Goal: Task Accomplishment & Management: Manage account settings

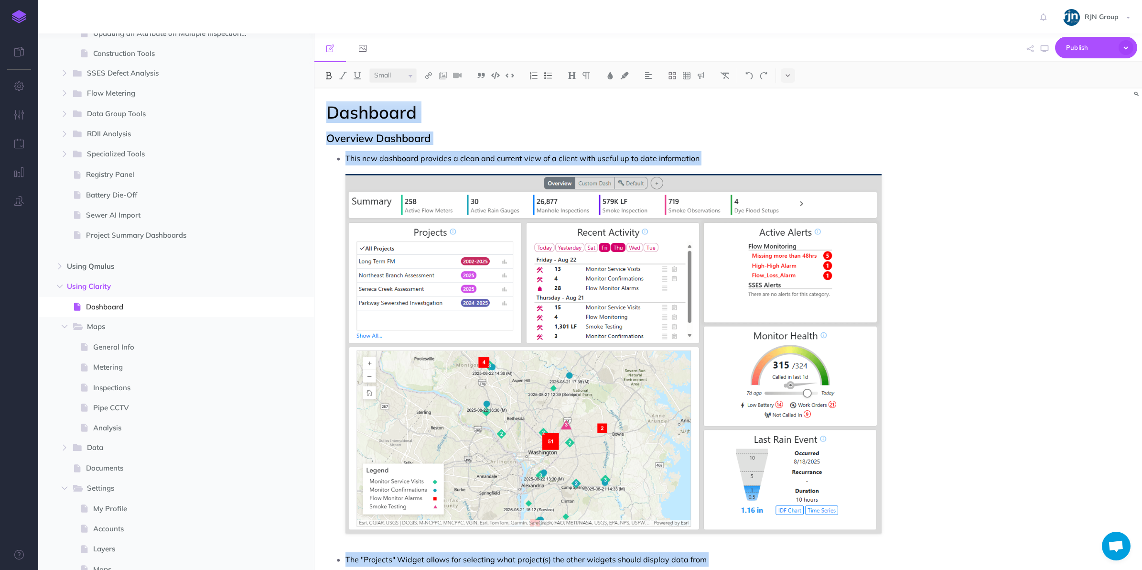
copy div "Dashboard Overview Dashboard This new dashboard provides a clean and current vi…"
click at [613, 155] on p "This new dashboard provides a clean and current view of a client with useful up…" at bounding box center [613, 158] width 537 height 14
select select "null"
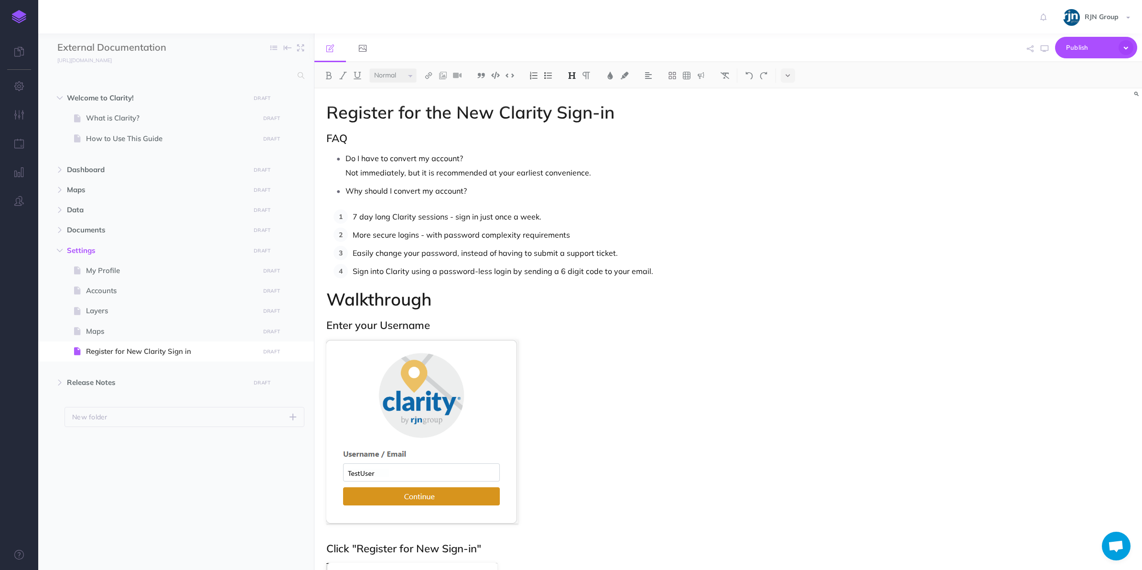
select select "null"
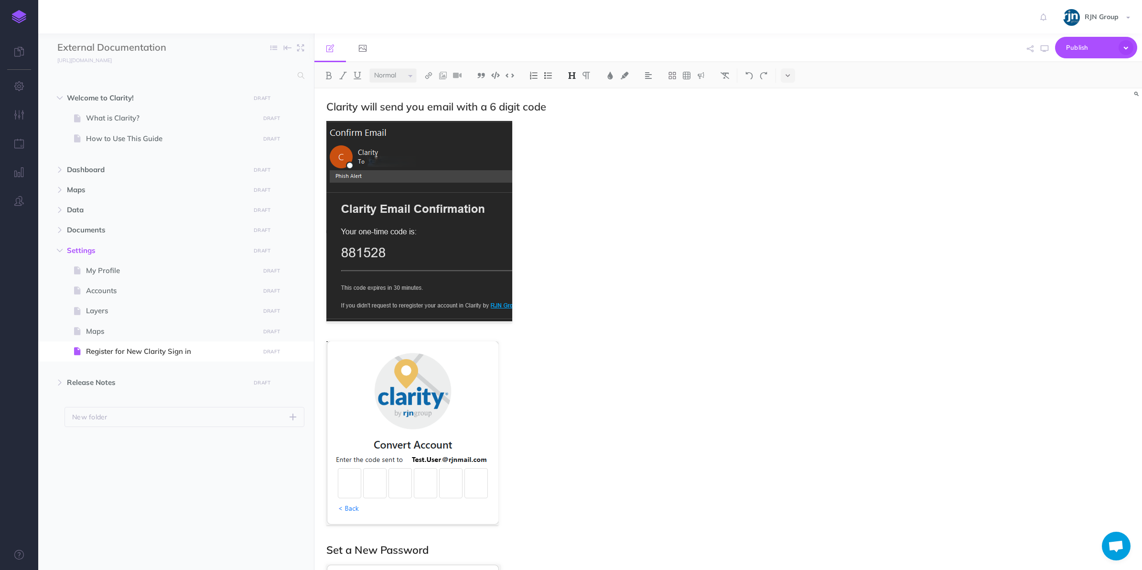
scroll to position [1022, 0]
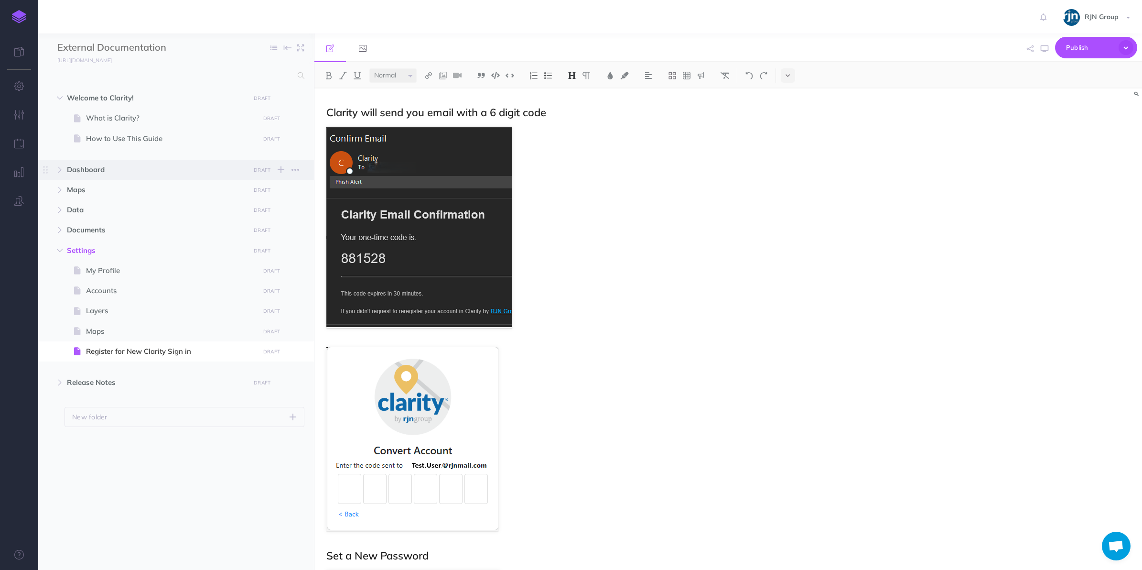
click at [169, 165] on span "Dashboard" at bounding box center [156, 169] width 178 height 11
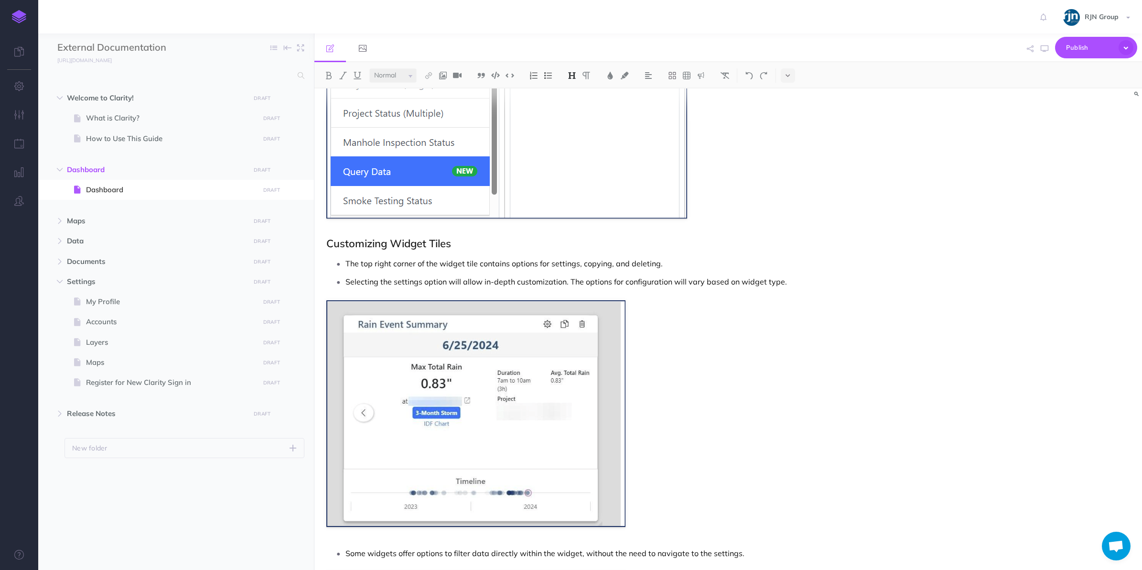
scroll to position [0, 0]
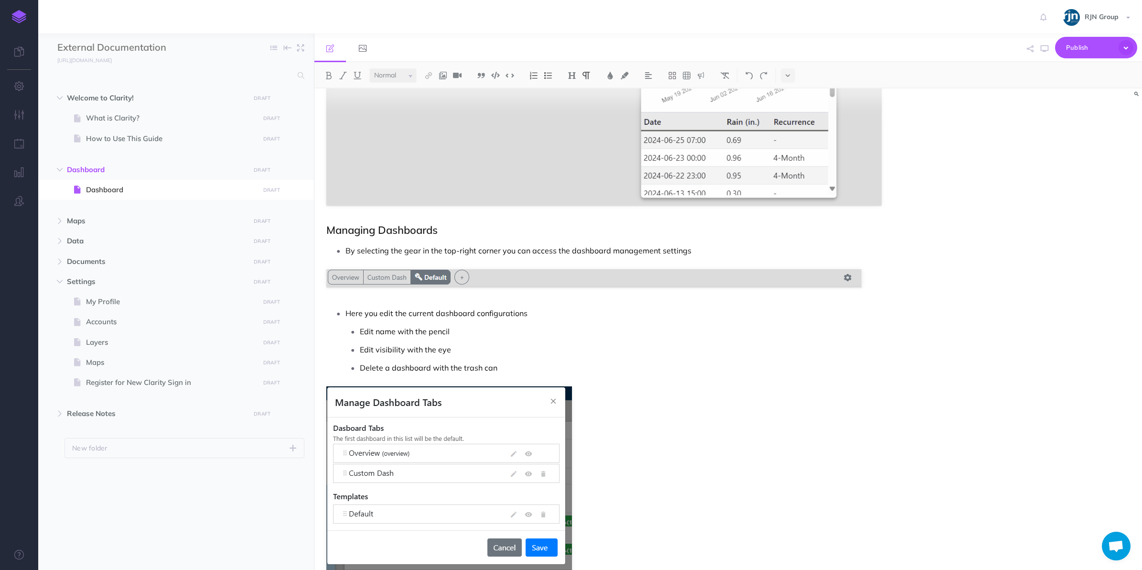
scroll to position [2588, 0]
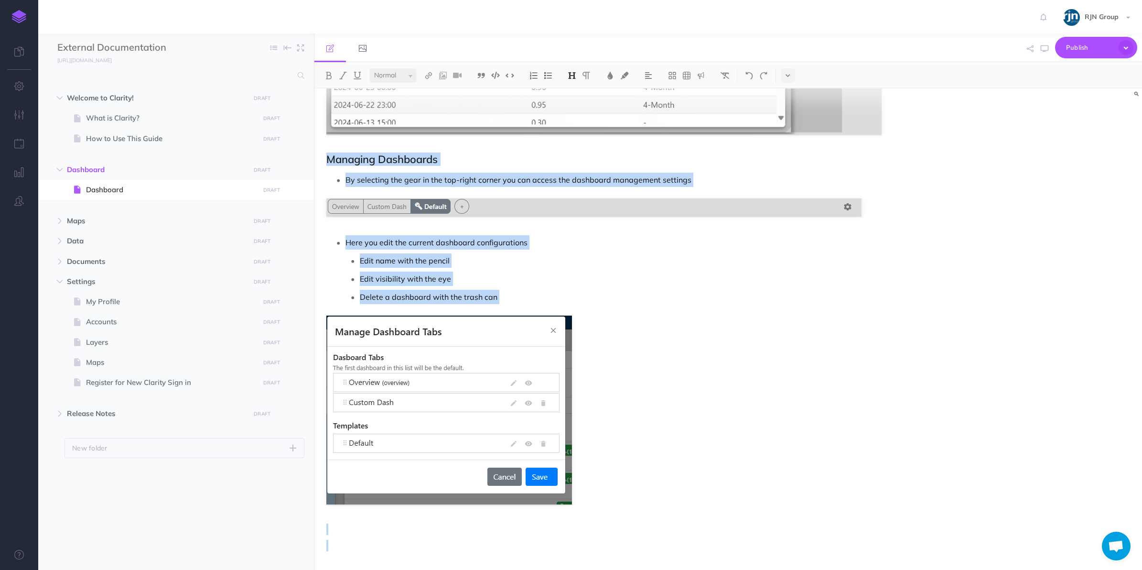
drag, startPoint x: 389, startPoint y: 540, endPoint x: 326, endPoint y: 159, distance: 386.9
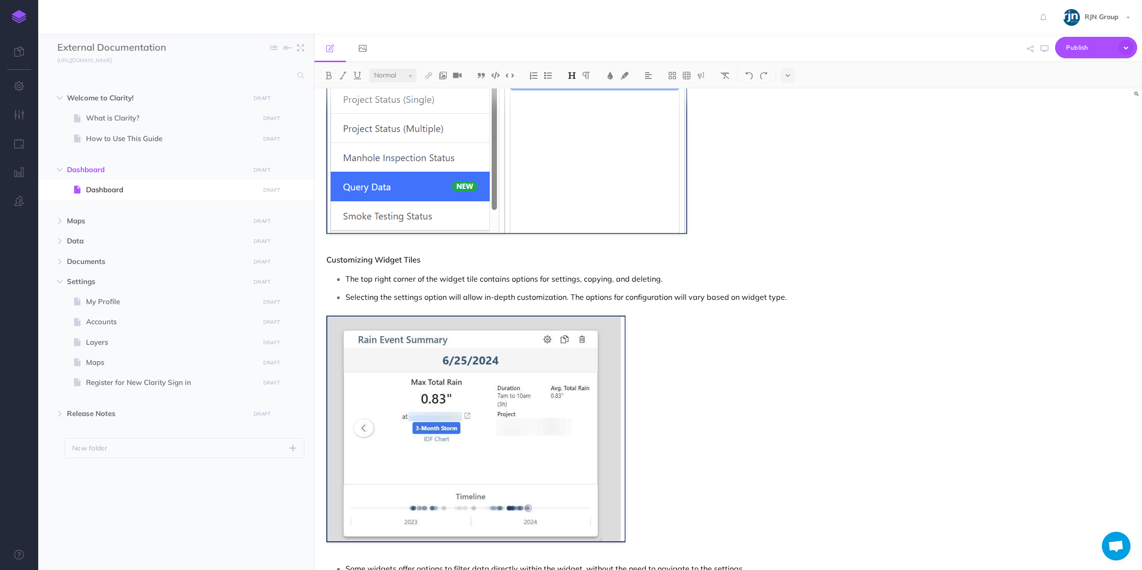
scroll to position [1601, 0]
click at [749, 76] on img at bounding box center [749, 76] width 9 height 8
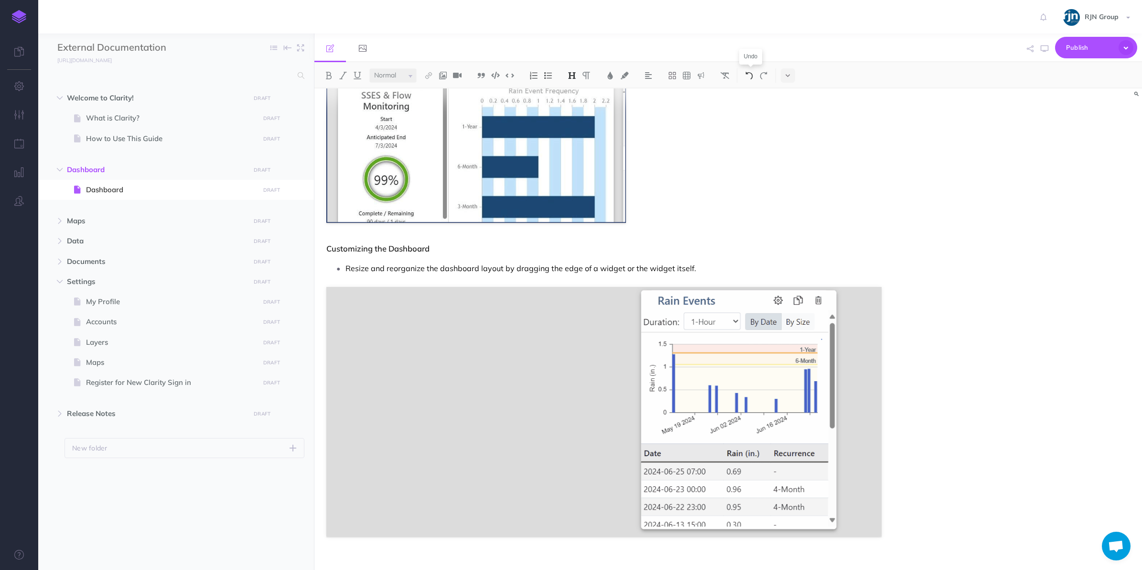
click at [749, 76] on img at bounding box center [749, 76] width 9 height 8
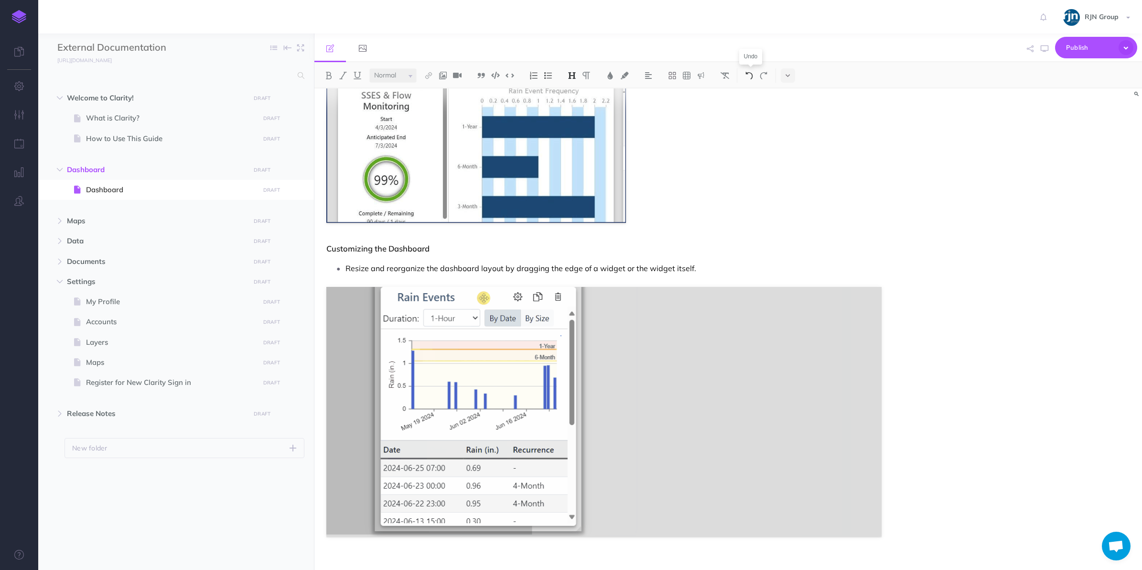
click at [749, 76] on img at bounding box center [749, 76] width 9 height 8
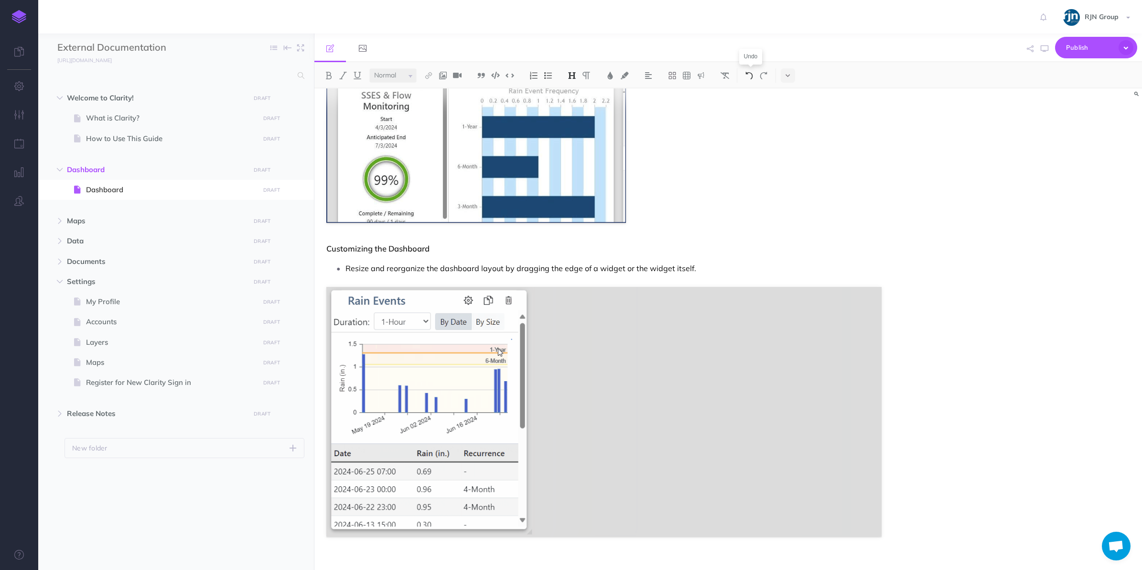
click at [749, 76] on img at bounding box center [749, 76] width 9 height 8
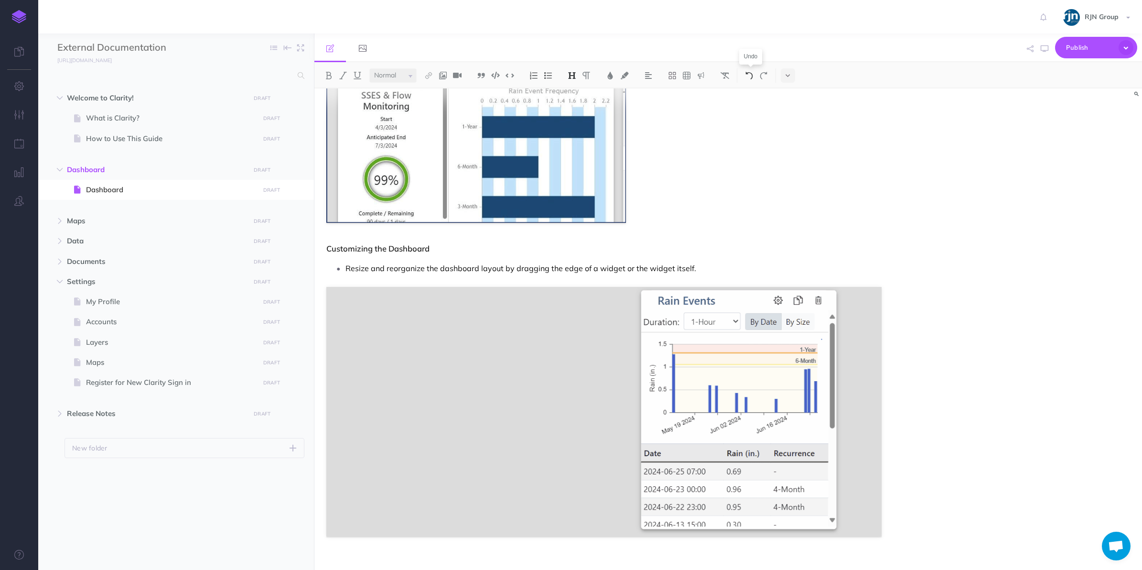
click at [749, 76] on img at bounding box center [749, 76] width 9 height 8
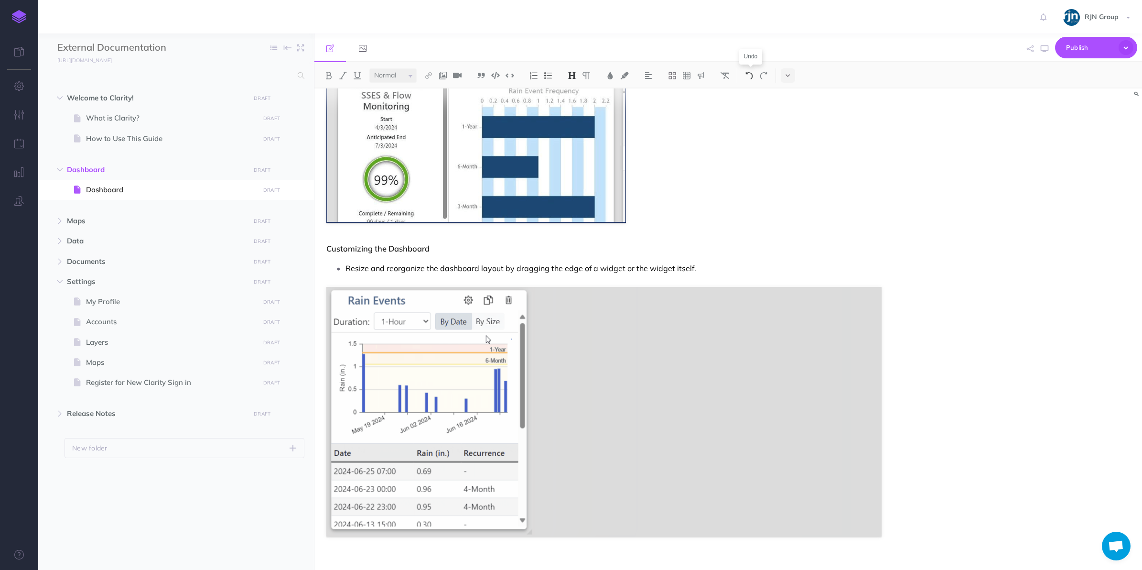
click at [749, 76] on img at bounding box center [749, 76] width 9 height 8
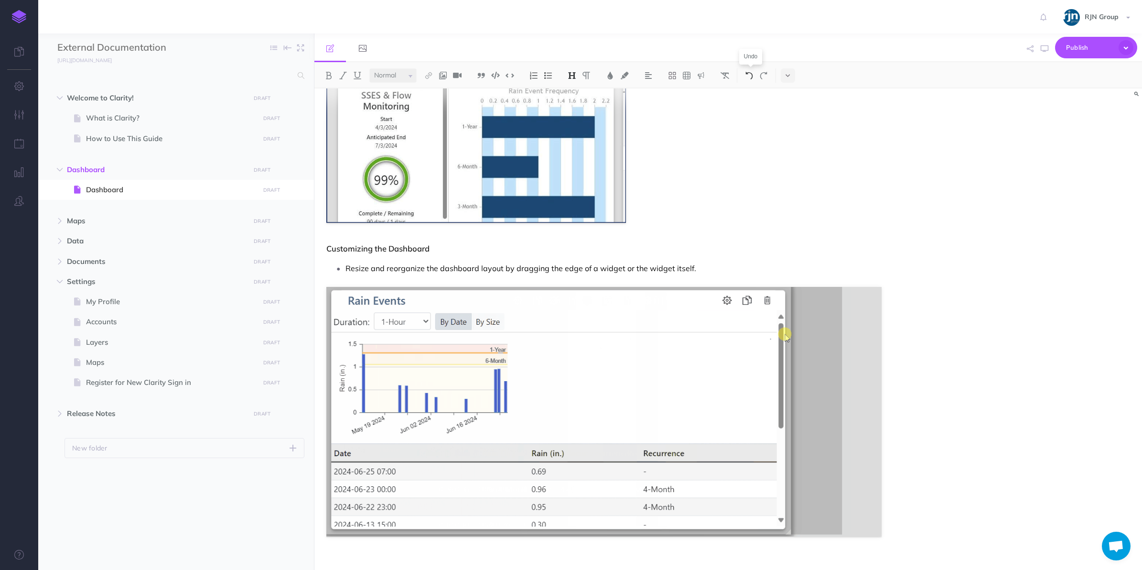
click at [749, 76] on img at bounding box center [749, 76] width 9 height 8
click at [789, 77] on icon at bounding box center [787, 75] width 4 height 7
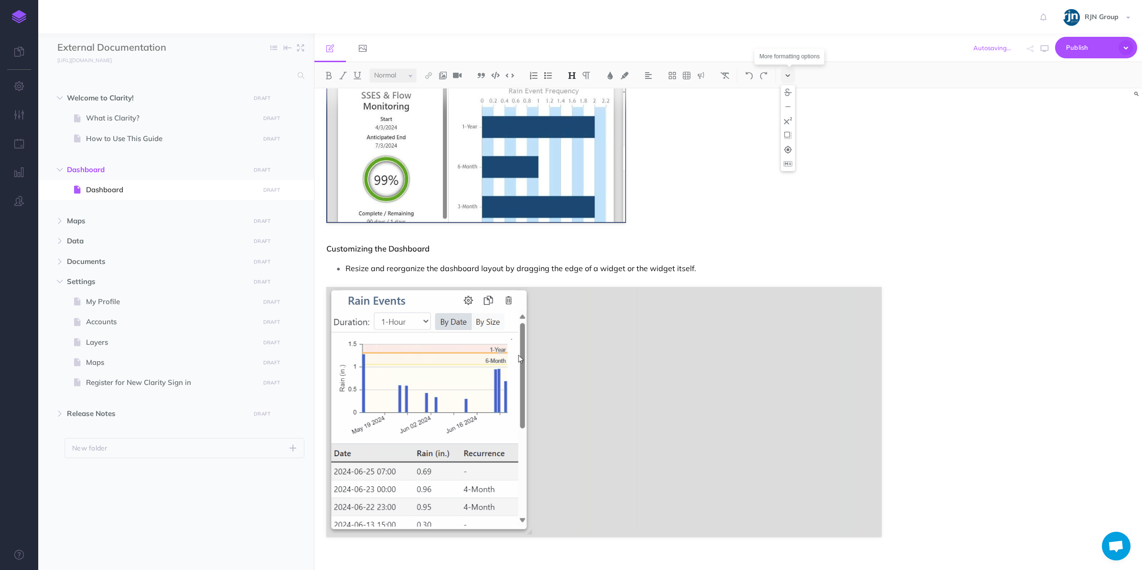
click at [789, 77] on icon at bounding box center [787, 75] width 4 height 7
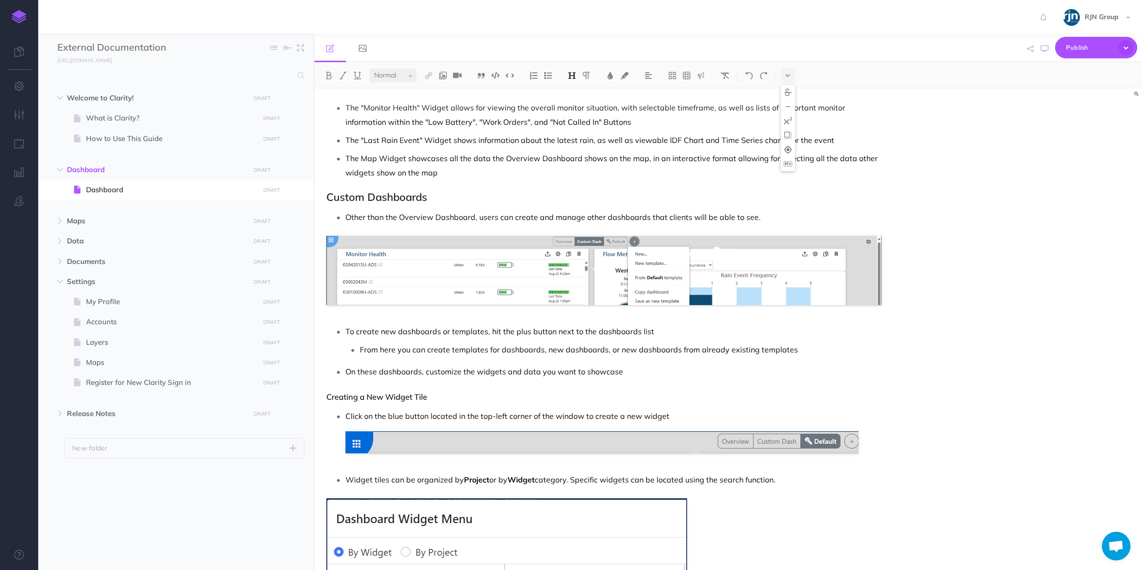
scroll to position [1059, 0]
click at [638, 383] on div "Dashboard Overview Dashboard This new dashboard provides a clean and current vi…" at bounding box center [604, 380] width 580 height 2702
select select "null"
click at [632, 373] on p "On these dashboards, customize the widgets and data you want to showcase" at bounding box center [613, 372] width 537 height 14
click at [636, 375] on p "On these dashboards, customize the widgets and data you want to showcase" at bounding box center [613, 372] width 537 height 14
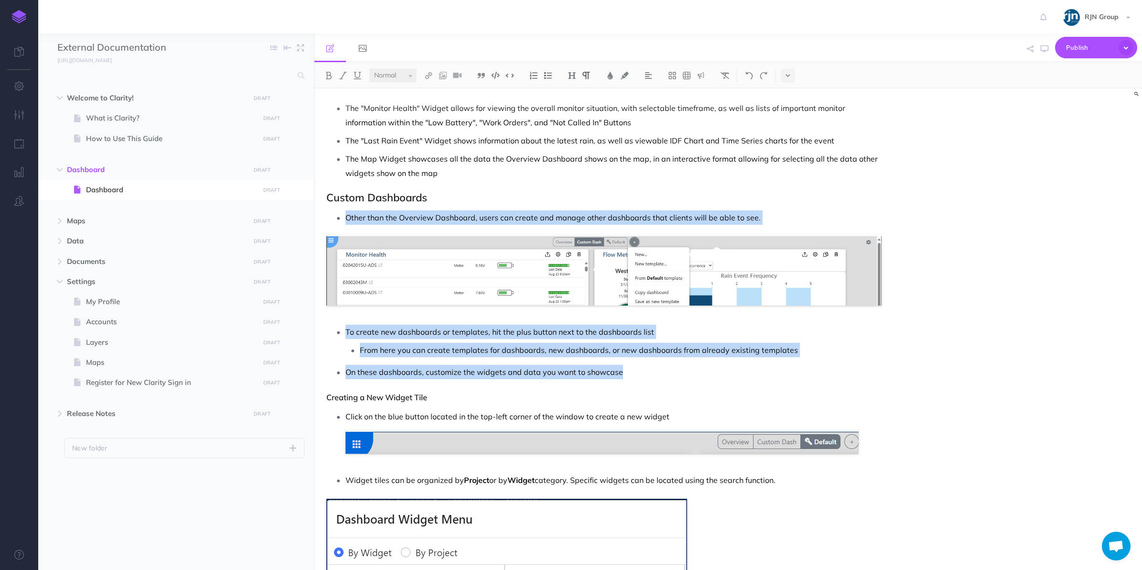
drag, startPoint x: 636, startPoint y: 375, endPoint x: 337, endPoint y: 212, distance: 341.2
click at [337, 212] on div "Dashboard Overview Dashboard This new dashboard provides a clean and current vi…" at bounding box center [604, 380] width 580 height 2702
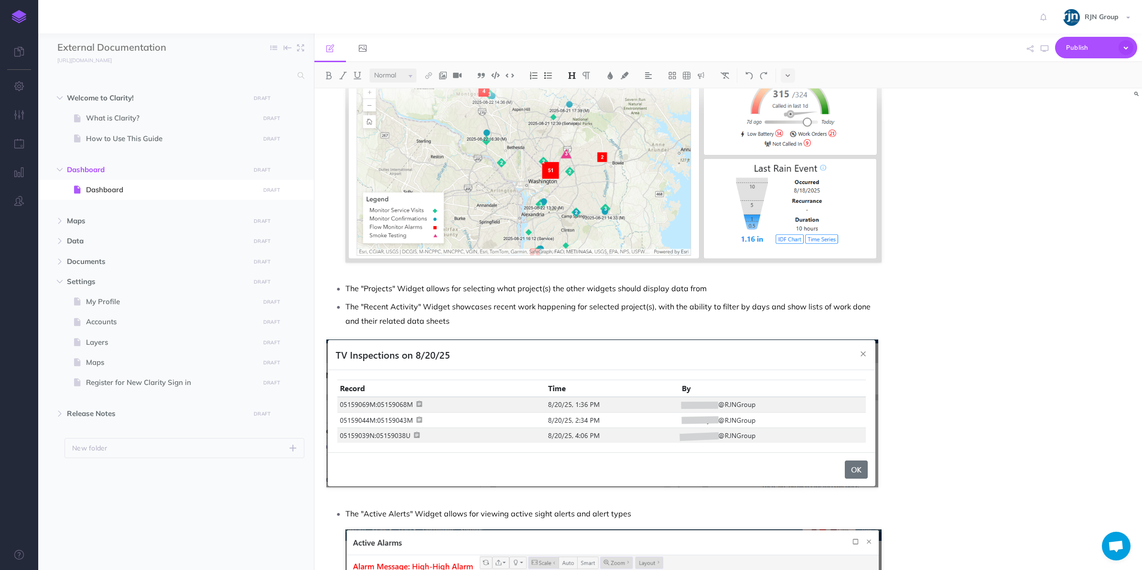
scroll to position [0, 0]
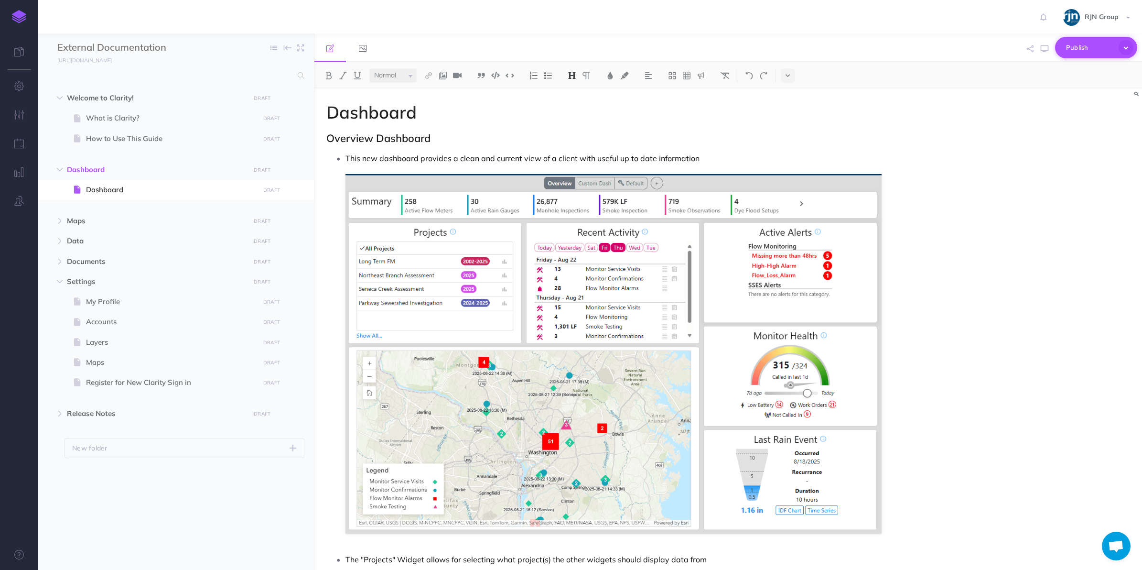
click at [1079, 52] on span "Publish" at bounding box center [1090, 47] width 48 height 15
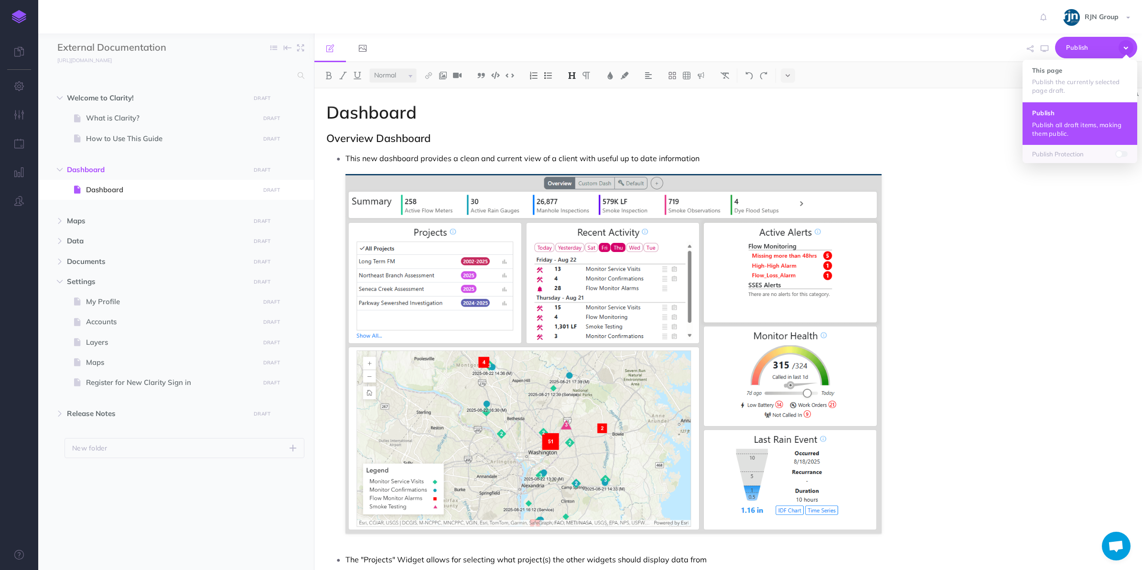
click at [1082, 120] on p "Publish all draft items, making them public." at bounding box center [1080, 128] width 96 height 17
